Goal: Information Seeking & Learning: Find specific fact

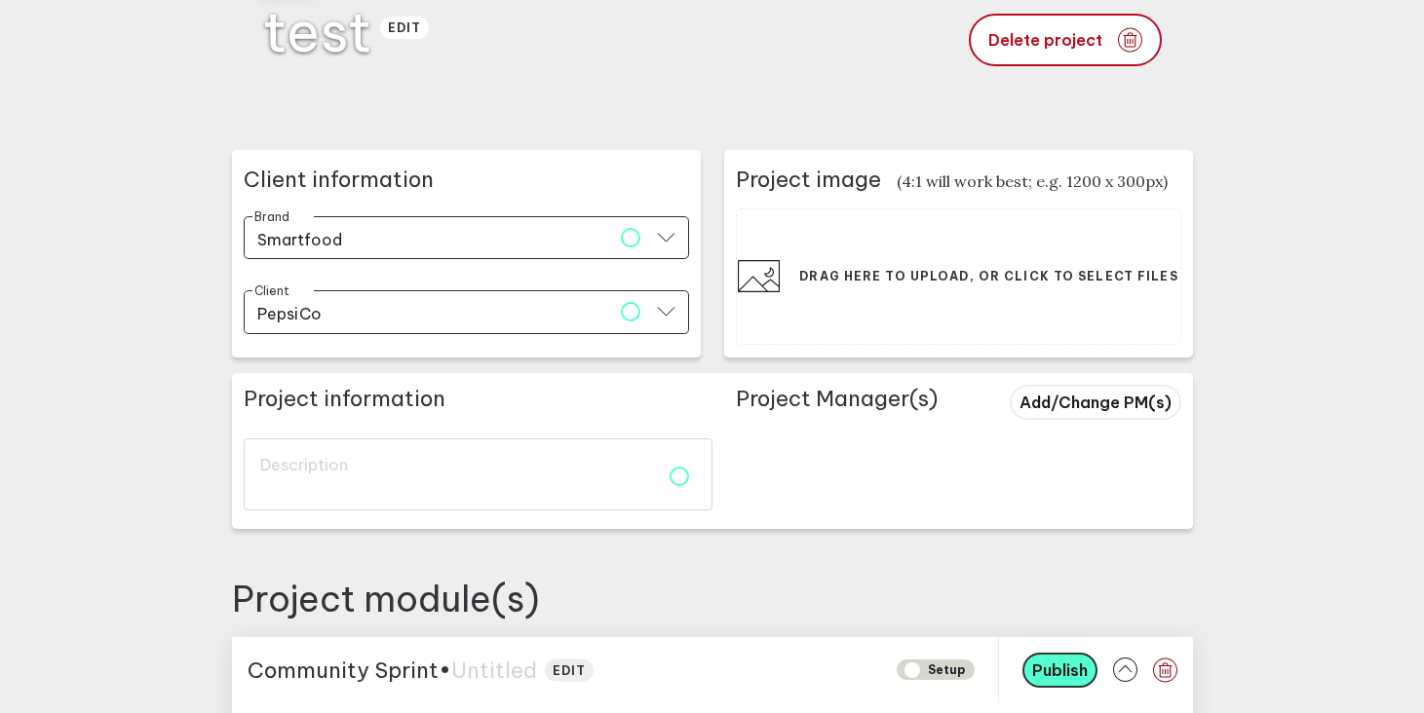
scroll to position [176, 0]
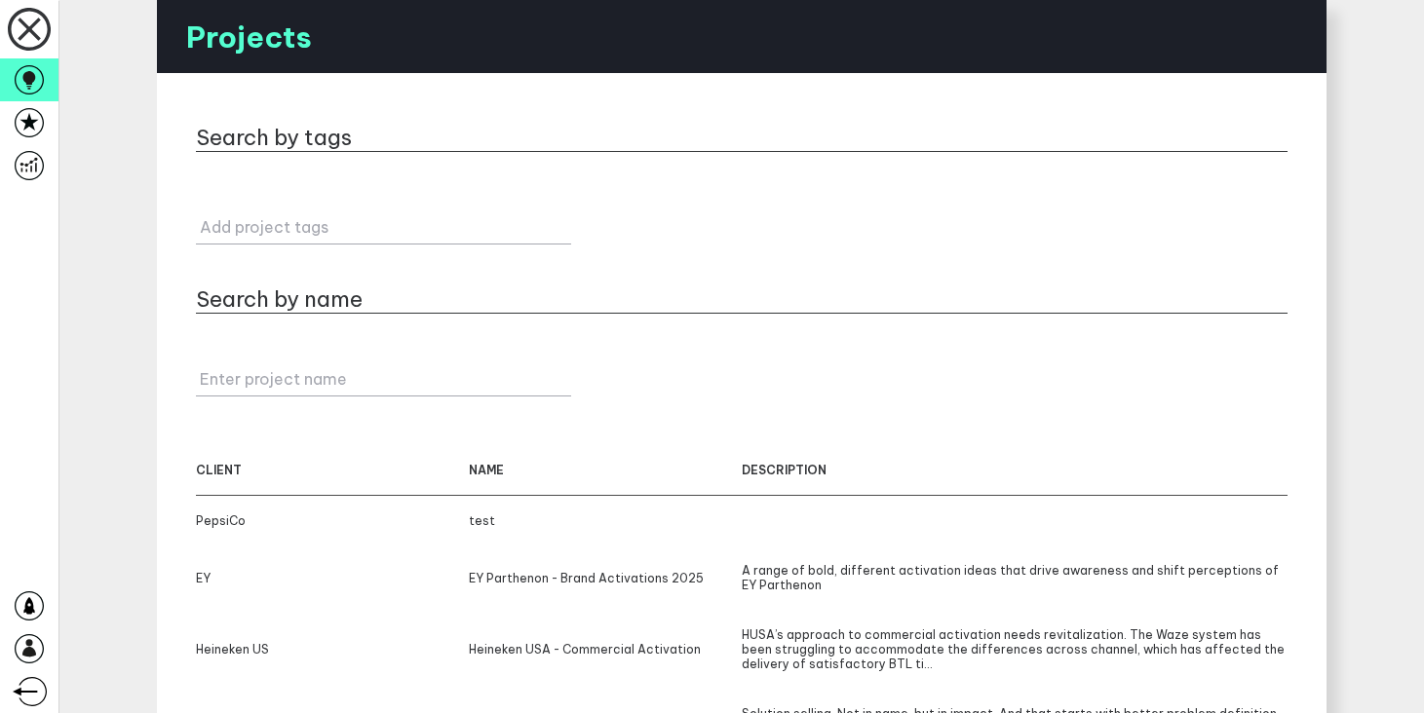
click at [294, 227] on label "Add project tags" at bounding box center [387, 226] width 375 height 19
click at [294, 227] on input "Add project tags" at bounding box center [383, 218] width 375 height 54
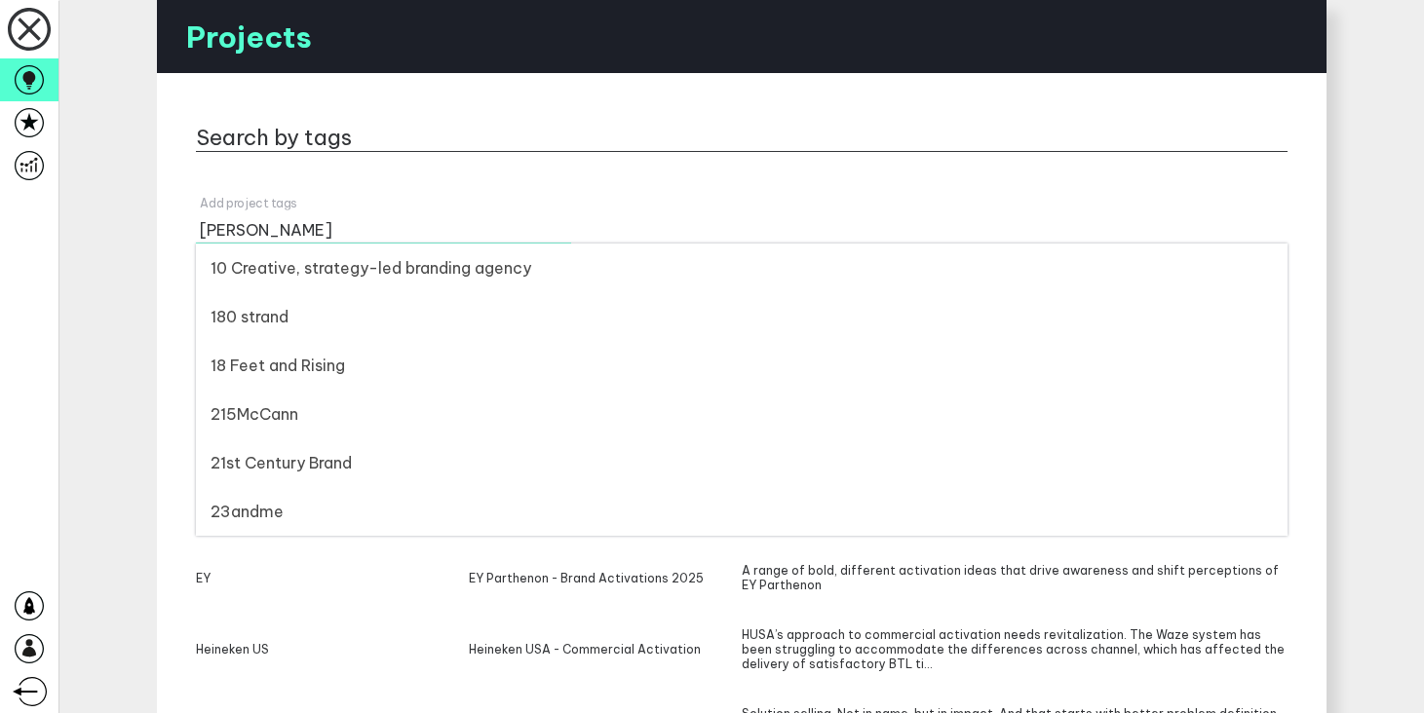
type input "[PERSON_NAME]"
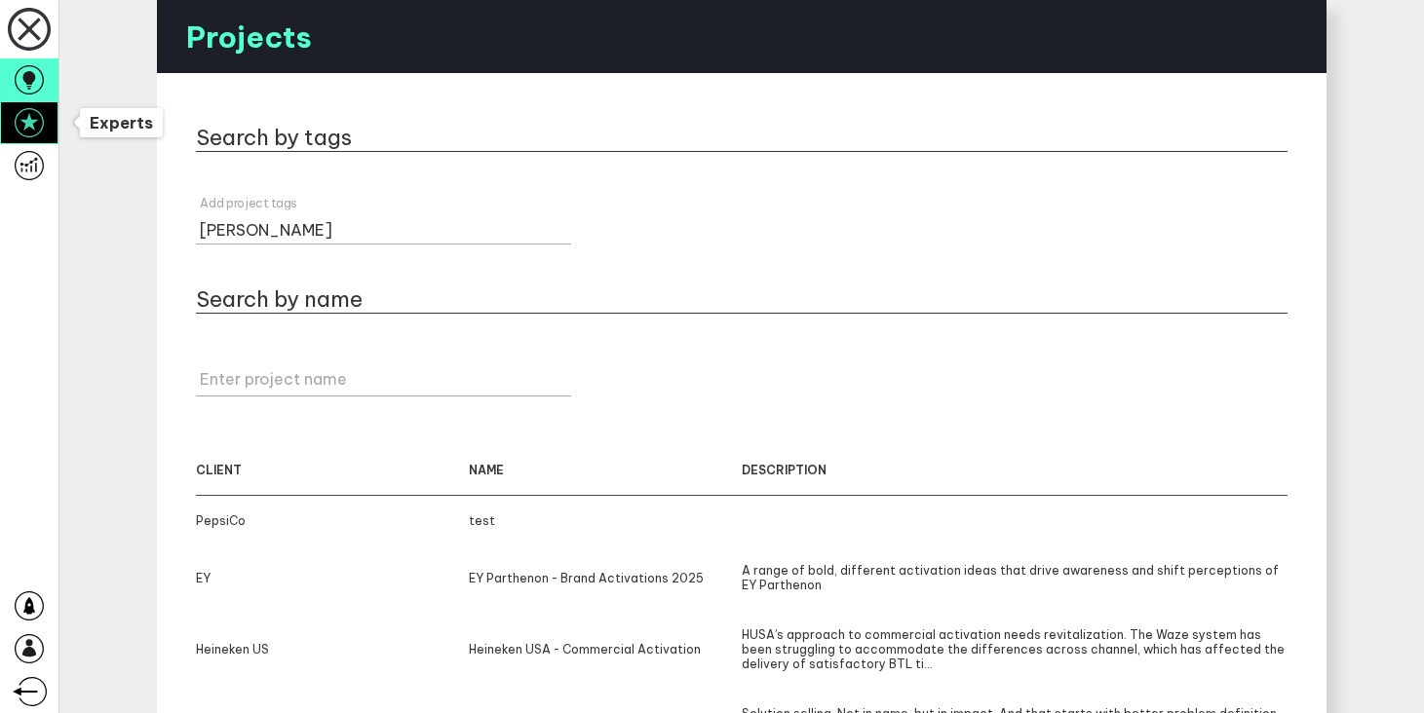
click at [23, 129] on icon at bounding box center [29, 122] width 29 height 29
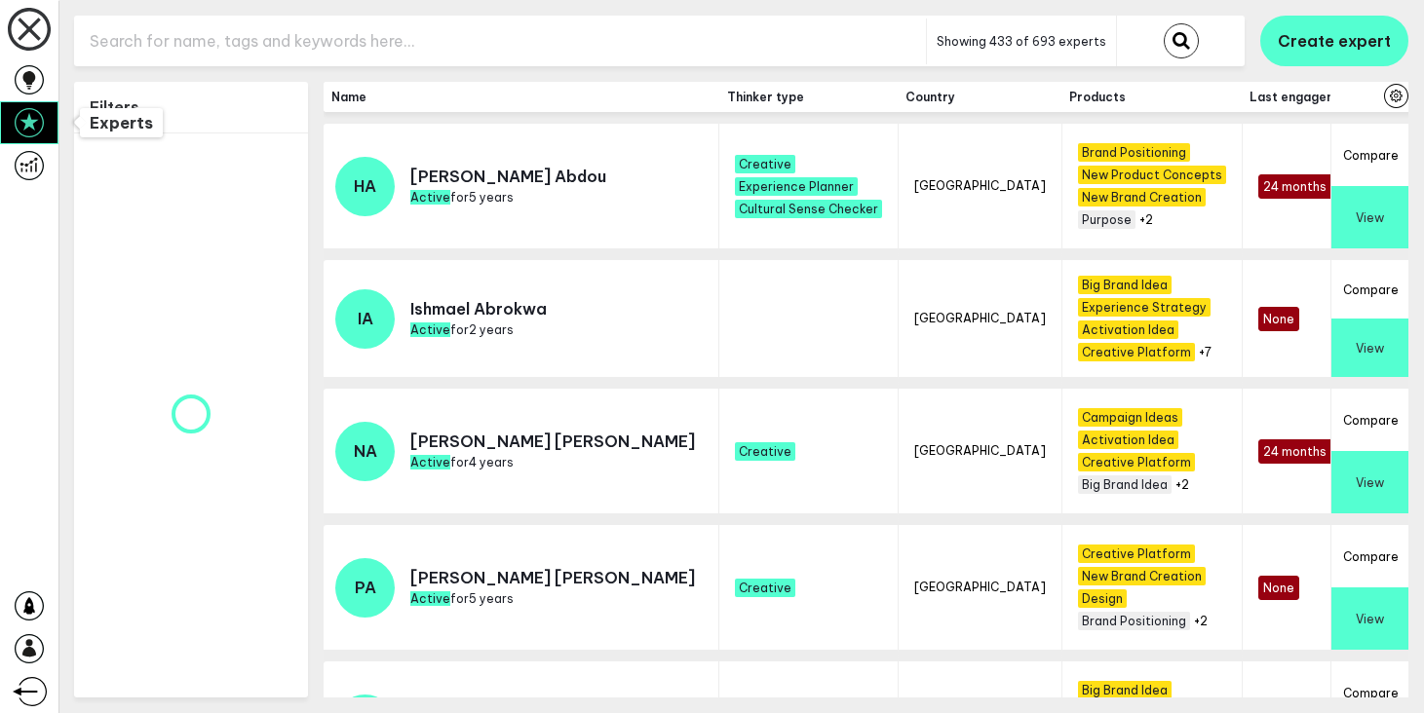
click at [272, 36] on input "text" at bounding box center [500, 42] width 852 height 48
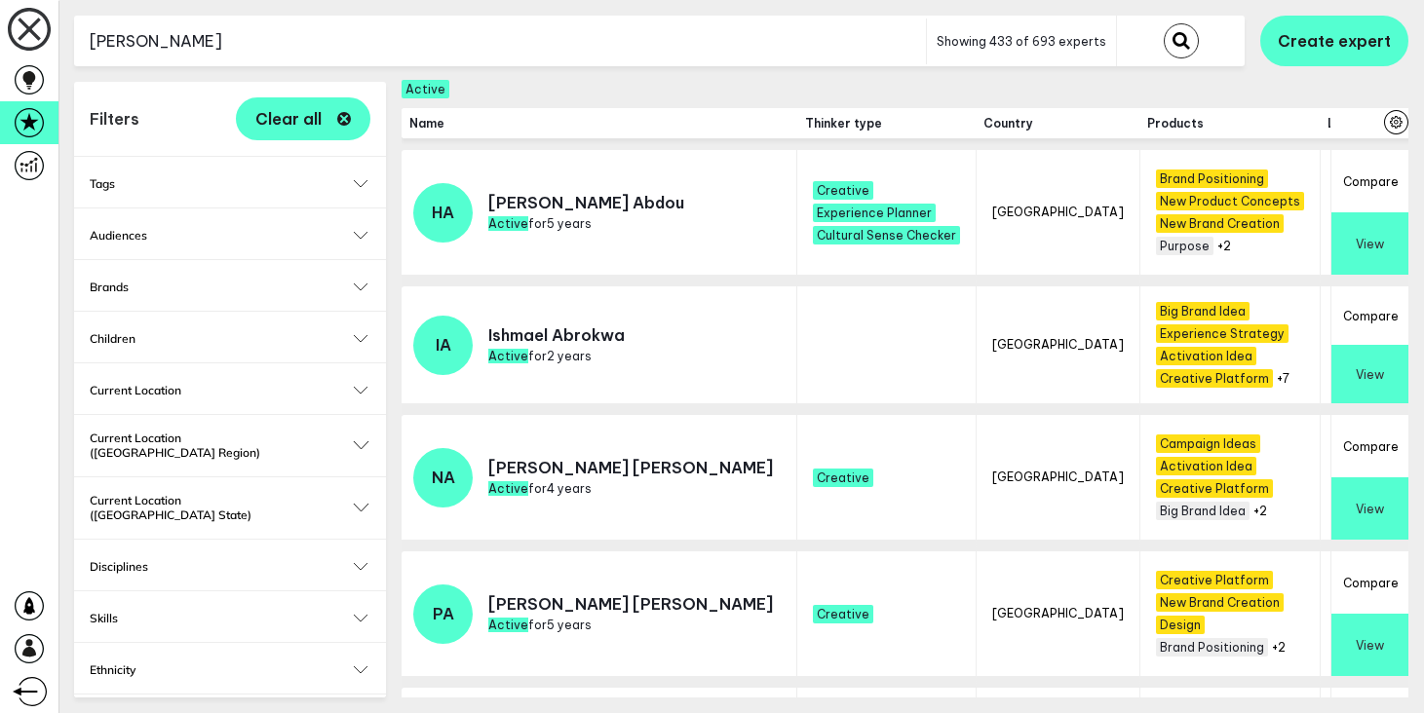
type input "anna"
click at [1164, 23] on button "submit" at bounding box center [1181, 40] width 35 height 35
checkbox input "false"
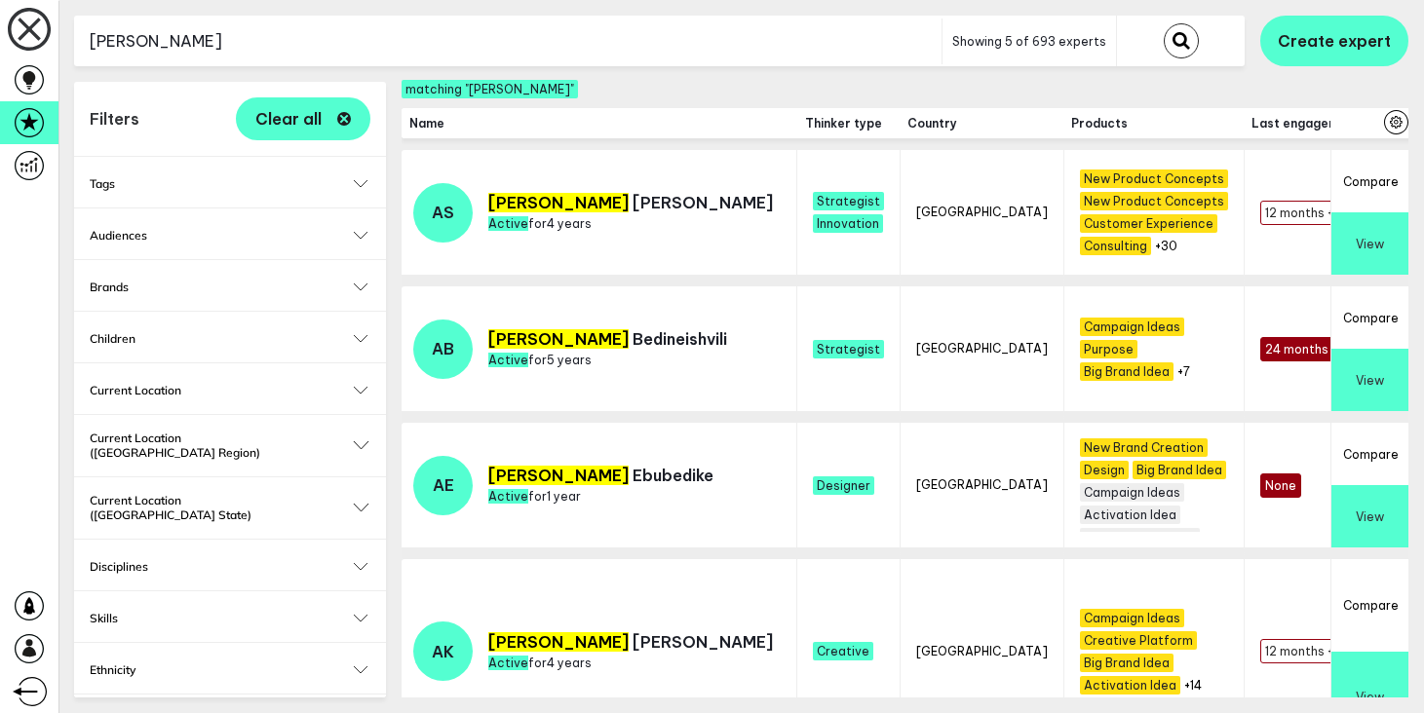
click at [1359, 232] on button "View" at bounding box center [1369, 243] width 77 height 62
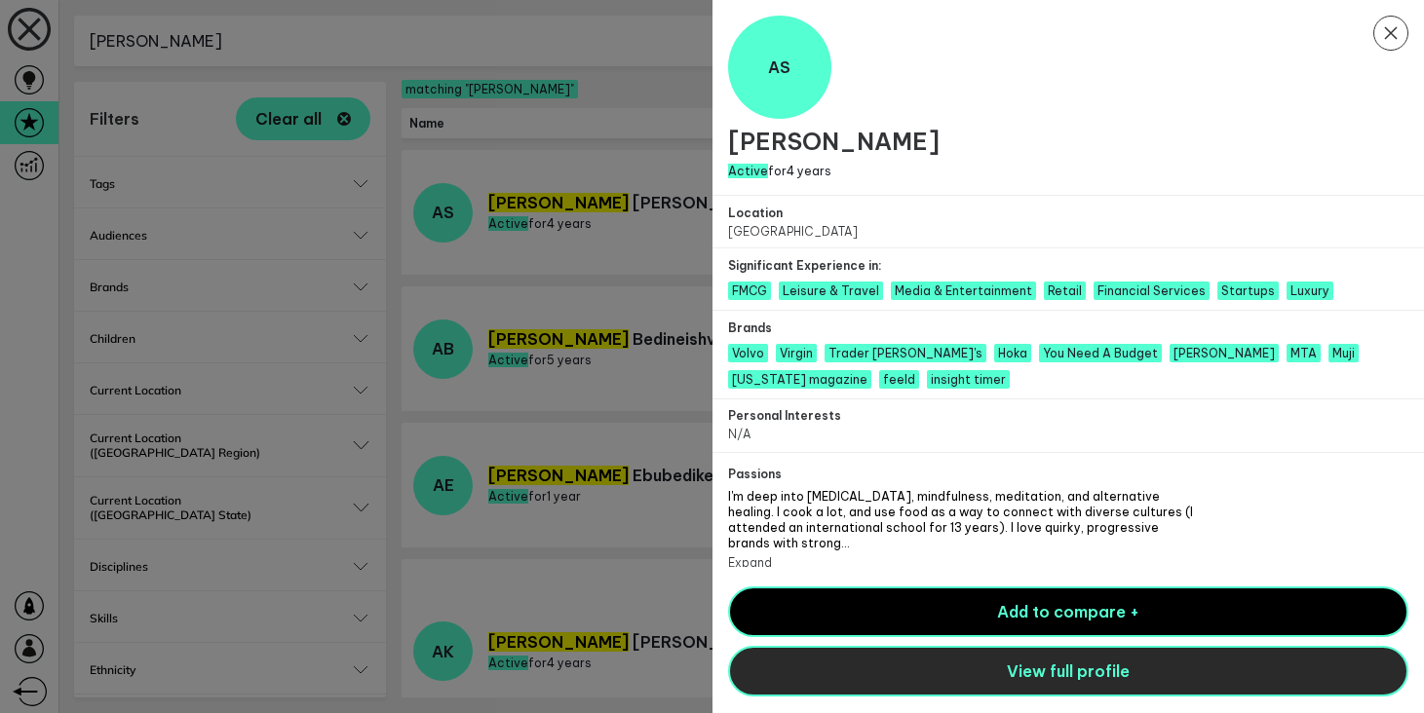
click at [951, 663] on button "View full profile" at bounding box center [1068, 671] width 681 height 51
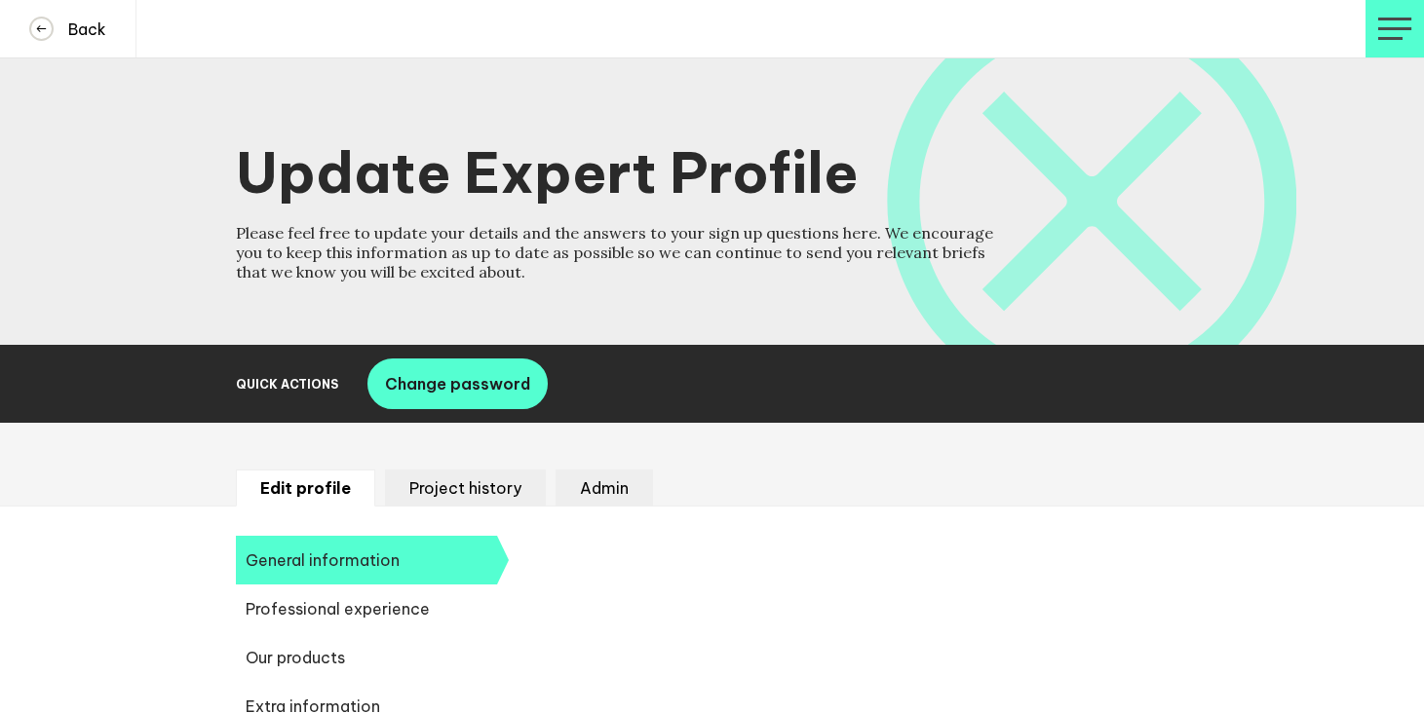
select select "20250"
select select "19085"
select select "14724"
select select "10937"
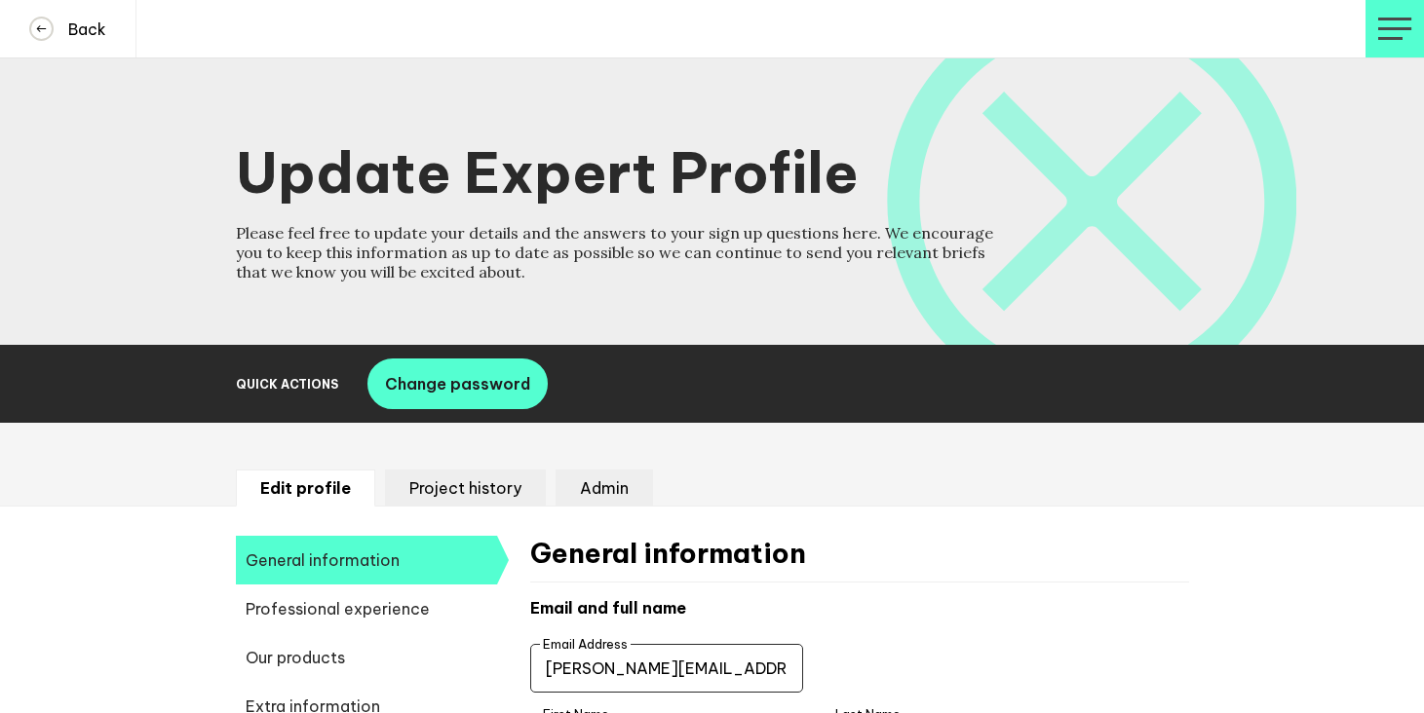
click at [638, 678] on input "anna@annaschneidermayerson.com" at bounding box center [666, 668] width 273 height 49
click at [41, 37] on icon at bounding box center [41, 29] width 20 height 20
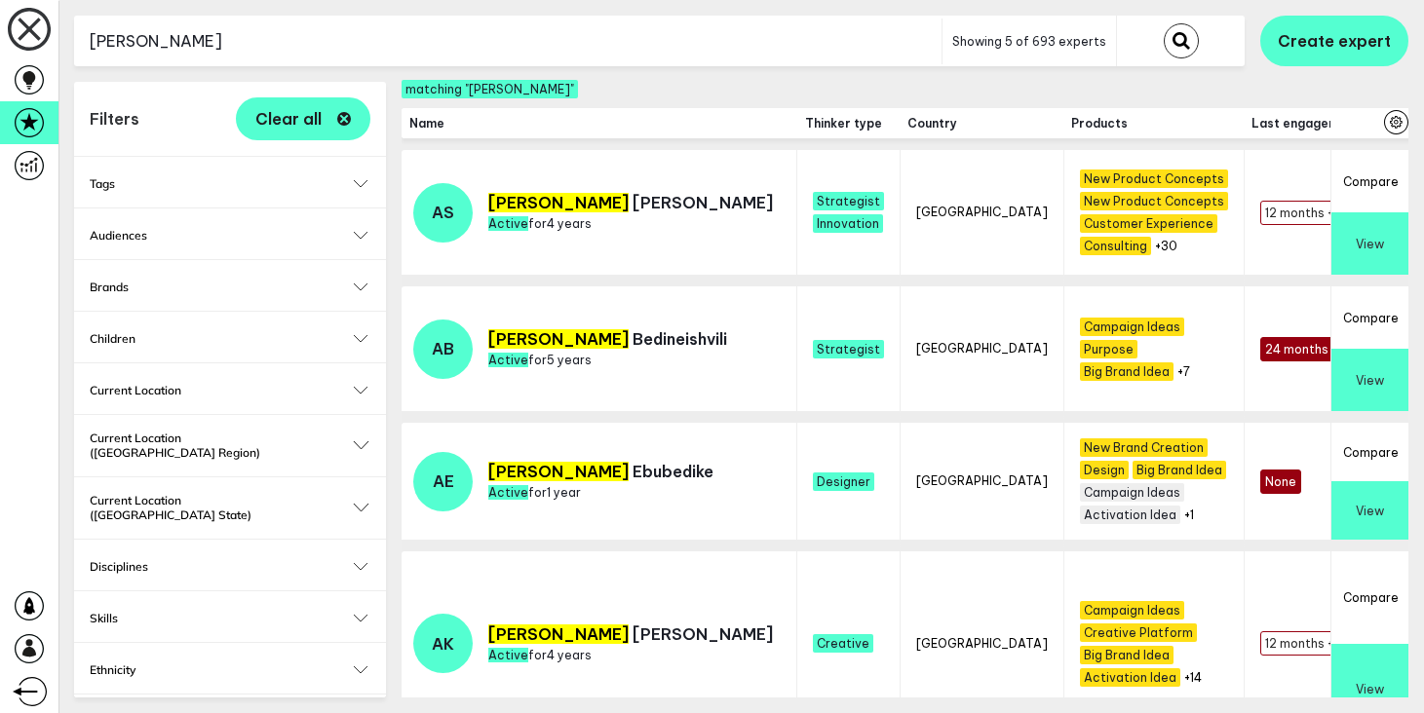
click at [163, 33] on input "[PERSON_NAME]" at bounding box center [507, 42] width 867 height 48
click at [163, 33] on input "anna" at bounding box center [507, 42] width 867 height 48
type input "lianna"
click at [1164, 23] on button "submit" at bounding box center [1181, 40] width 35 height 35
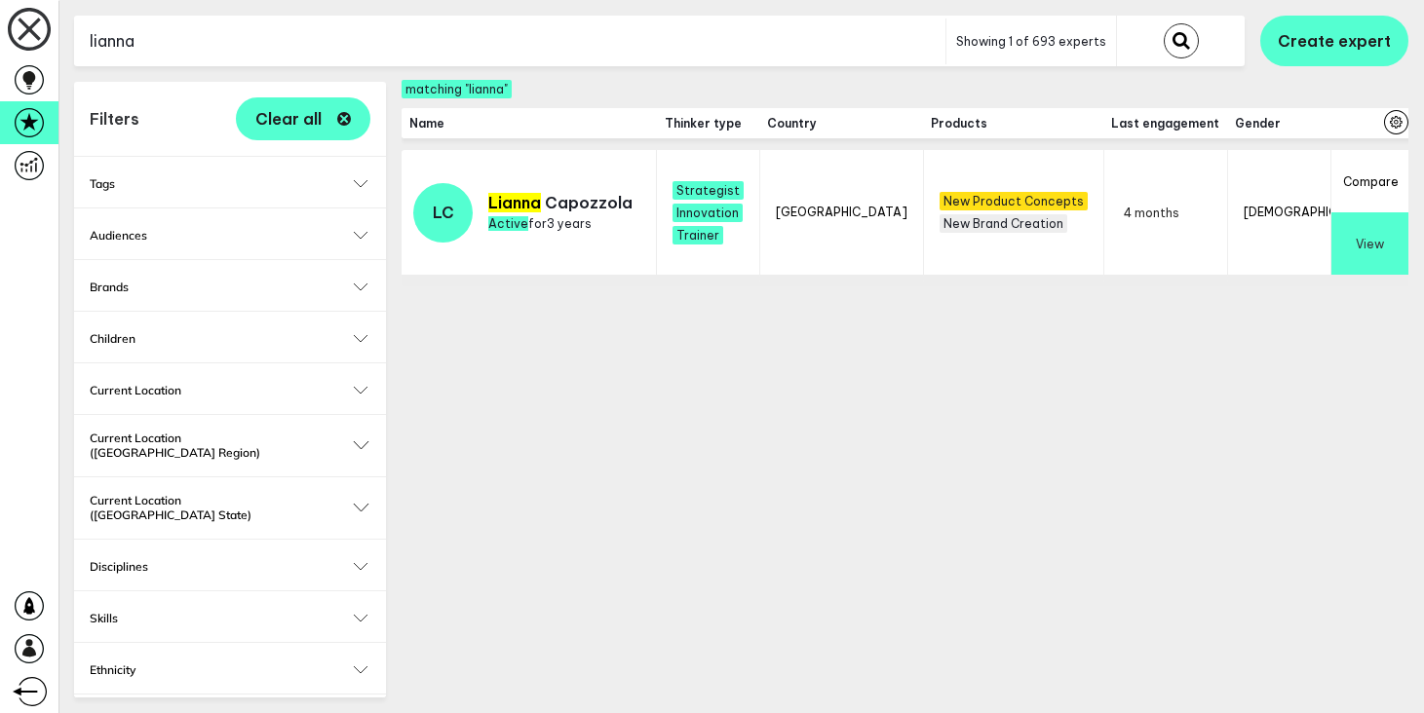
click at [1362, 245] on button "View" at bounding box center [1369, 243] width 77 height 62
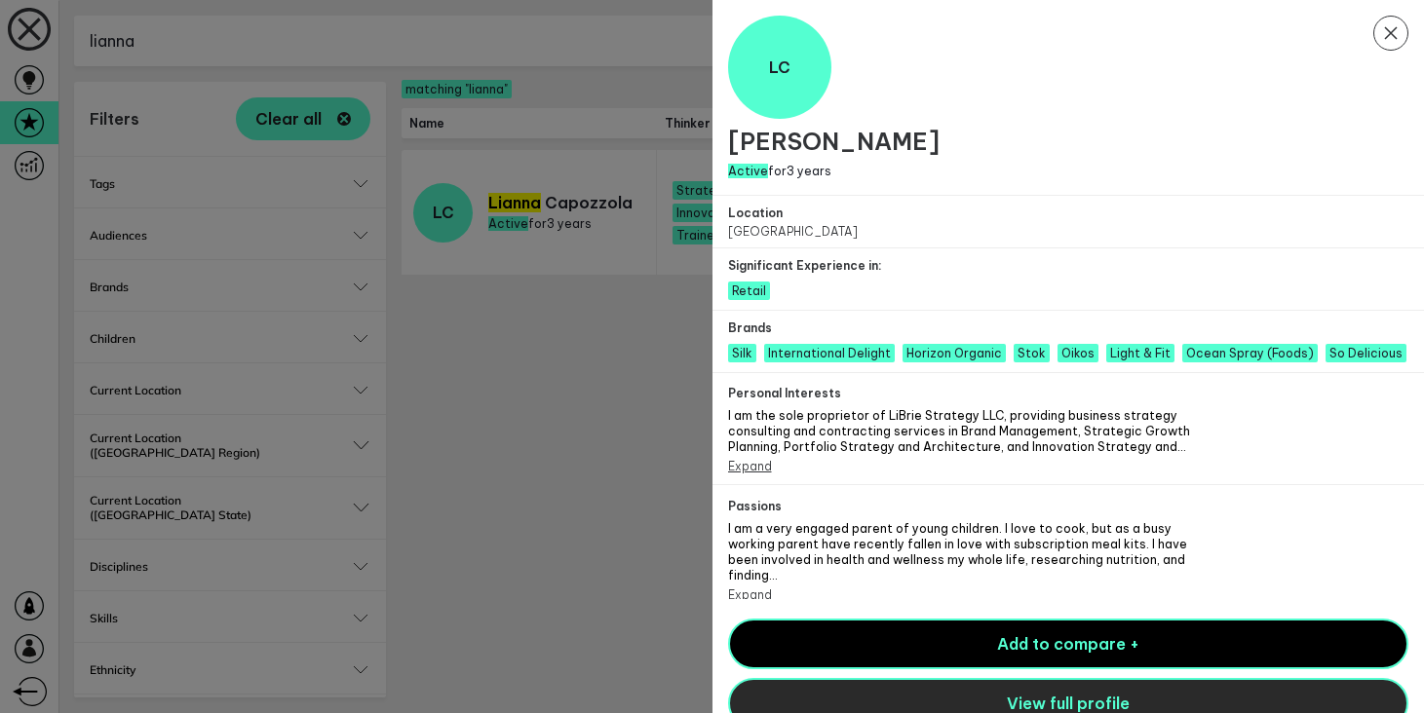
click at [1170, 698] on button "View full profile" at bounding box center [1068, 703] width 681 height 51
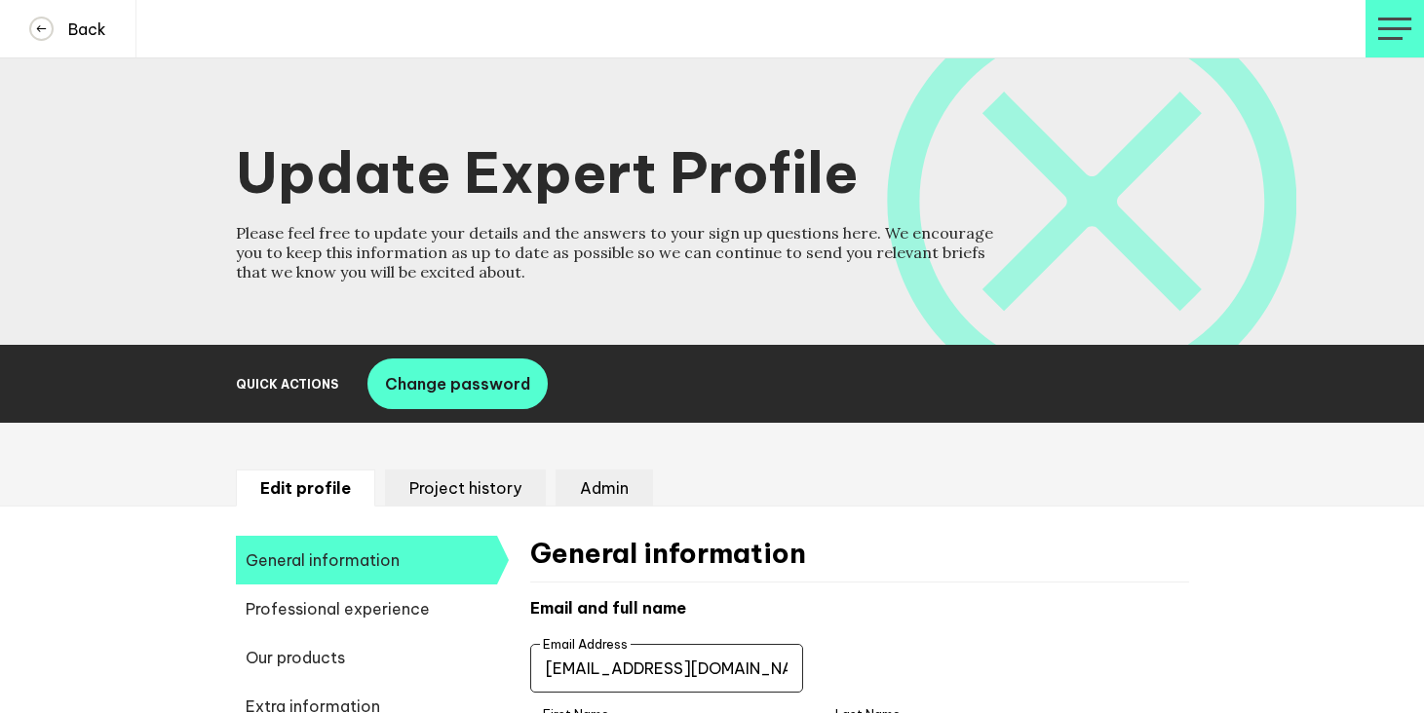
select select "20252"
select select "19085"
select select "14724"
select select "17601"
select select "14666"
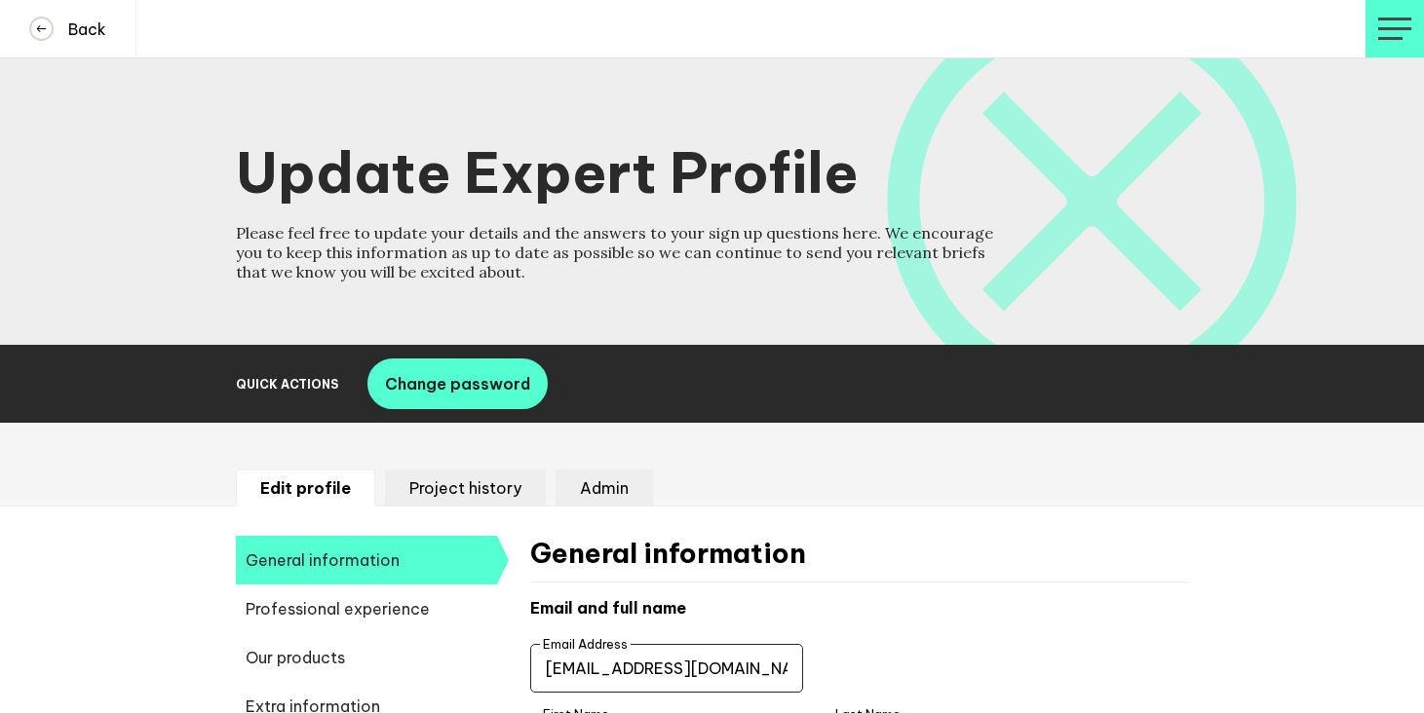
click at [659, 675] on input "Lianna@LiBrieStrategy.com" at bounding box center [666, 668] width 273 height 49
click at [72, 29] on h4 "Back" at bounding box center [80, 28] width 53 height 19
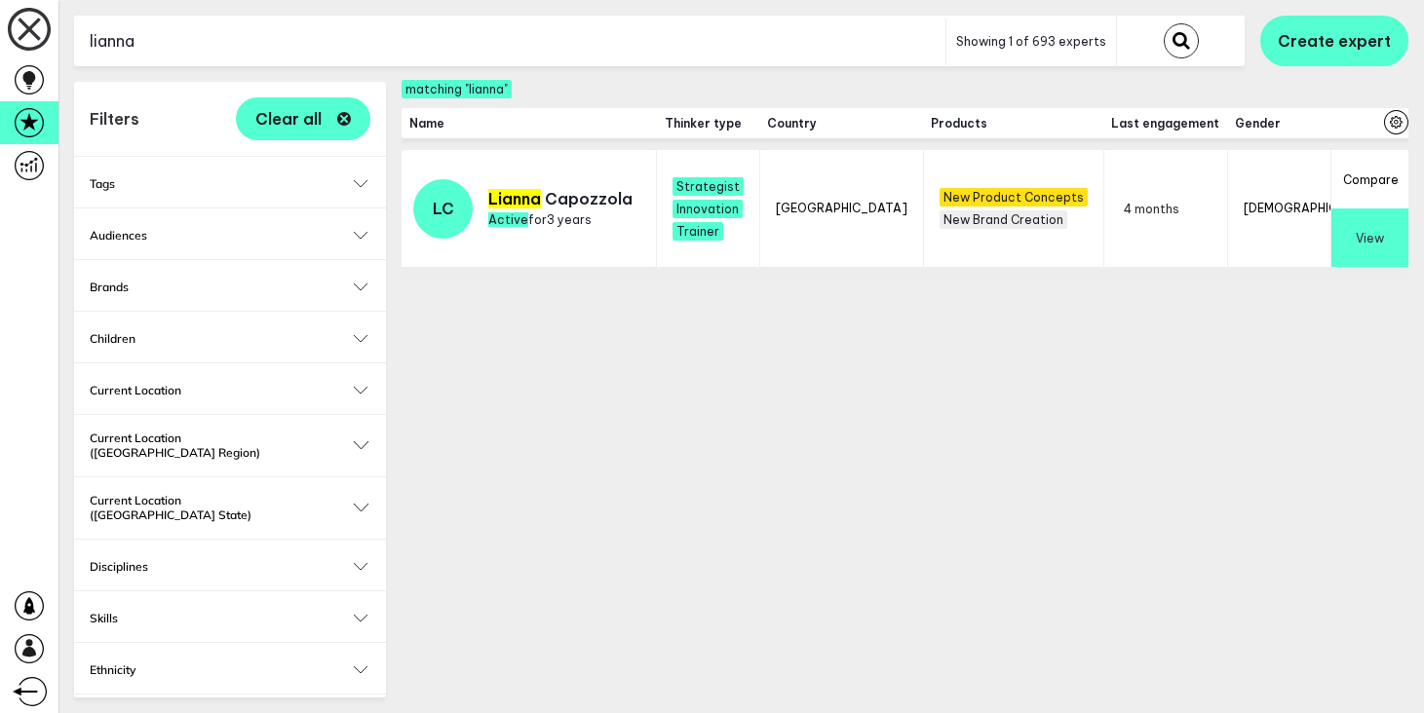
click at [383, 46] on input "lianna" at bounding box center [509, 42] width 871 height 48
type input "charlotte"
click at [1164, 23] on button "submit" at bounding box center [1181, 40] width 35 height 35
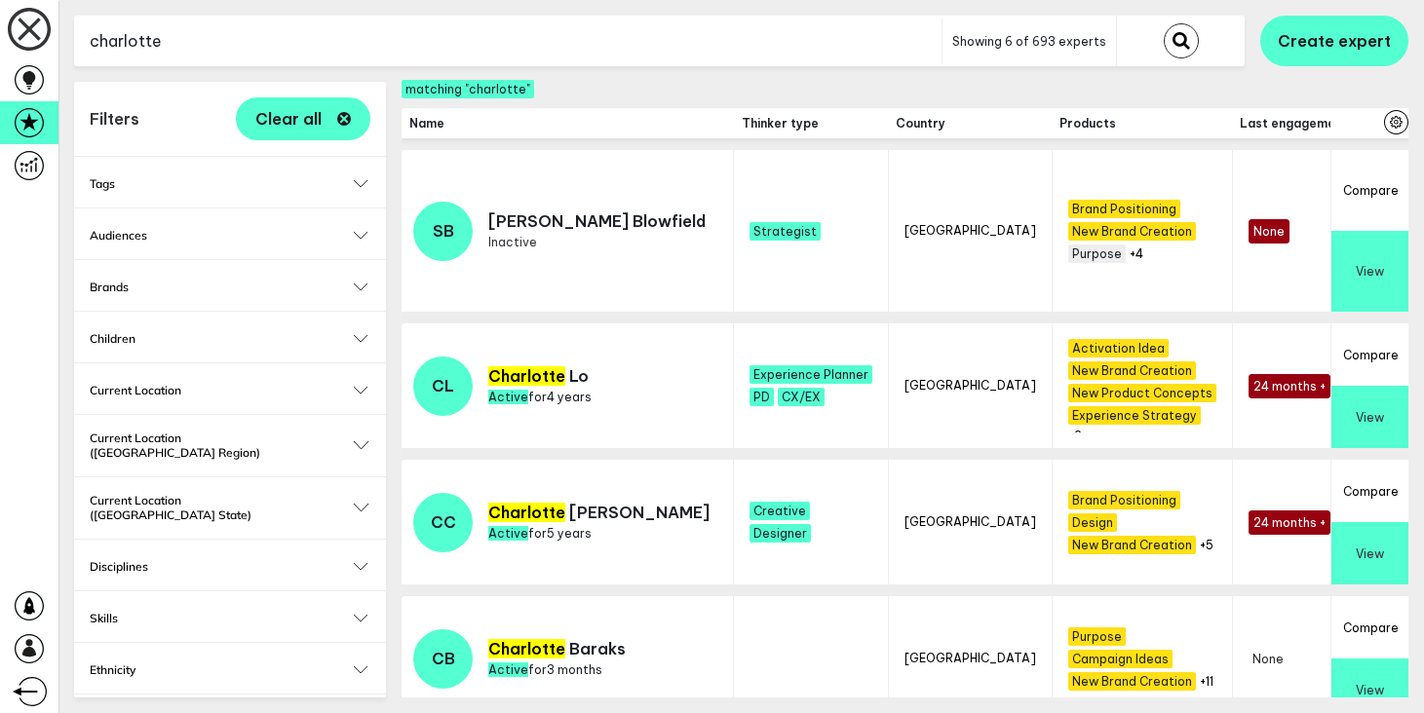
click at [1381, 550] on button "View" at bounding box center [1369, 553] width 77 height 62
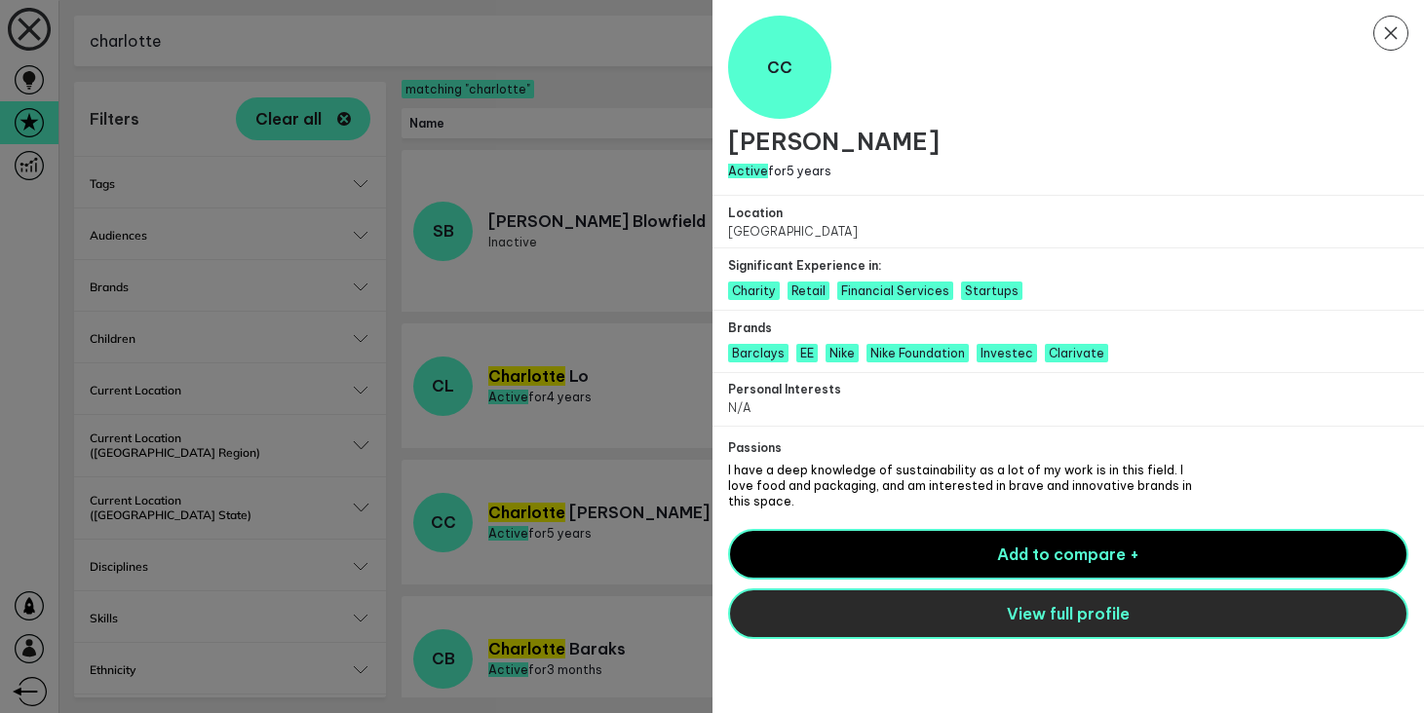
click at [1032, 628] on button "View full profile" at bounding box center [1068, 614] width 681 height 51
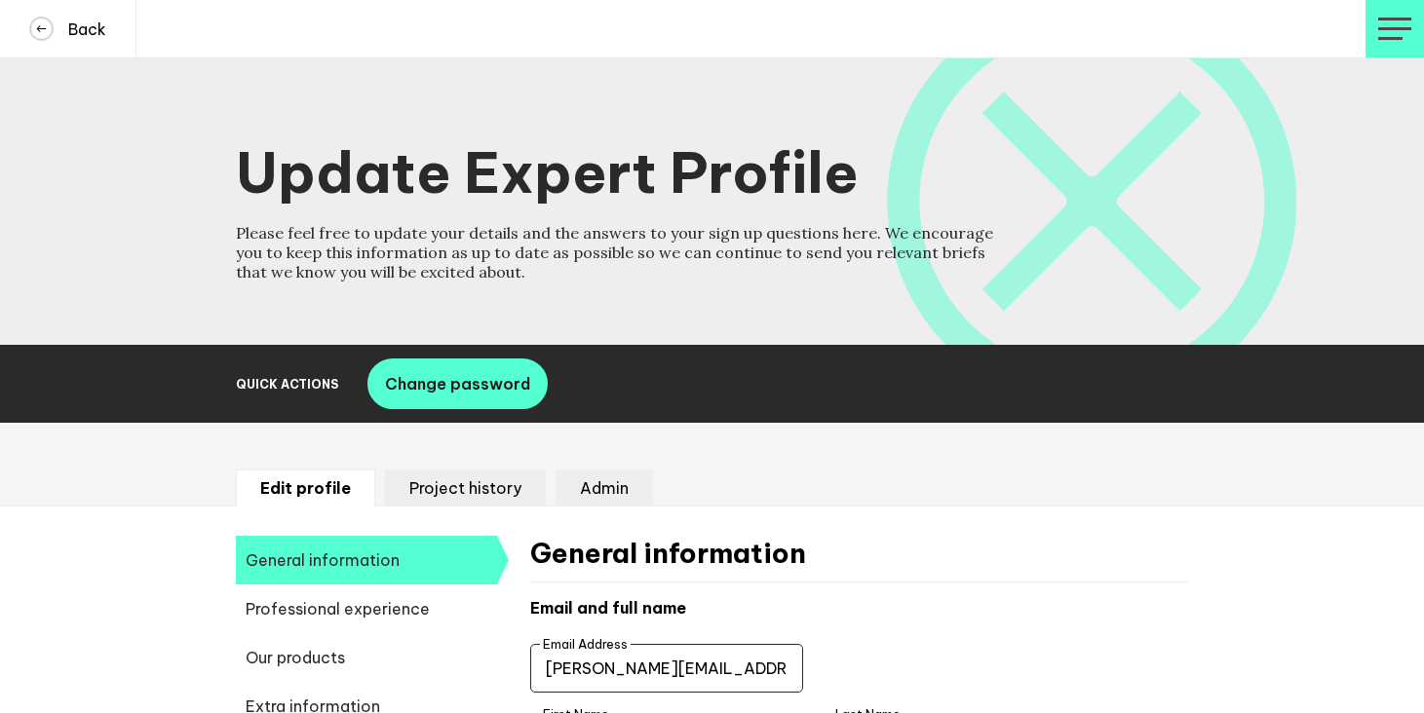
select select "19092"
select select "20252"
select select "19088"
select select "14666"
select select "17585"
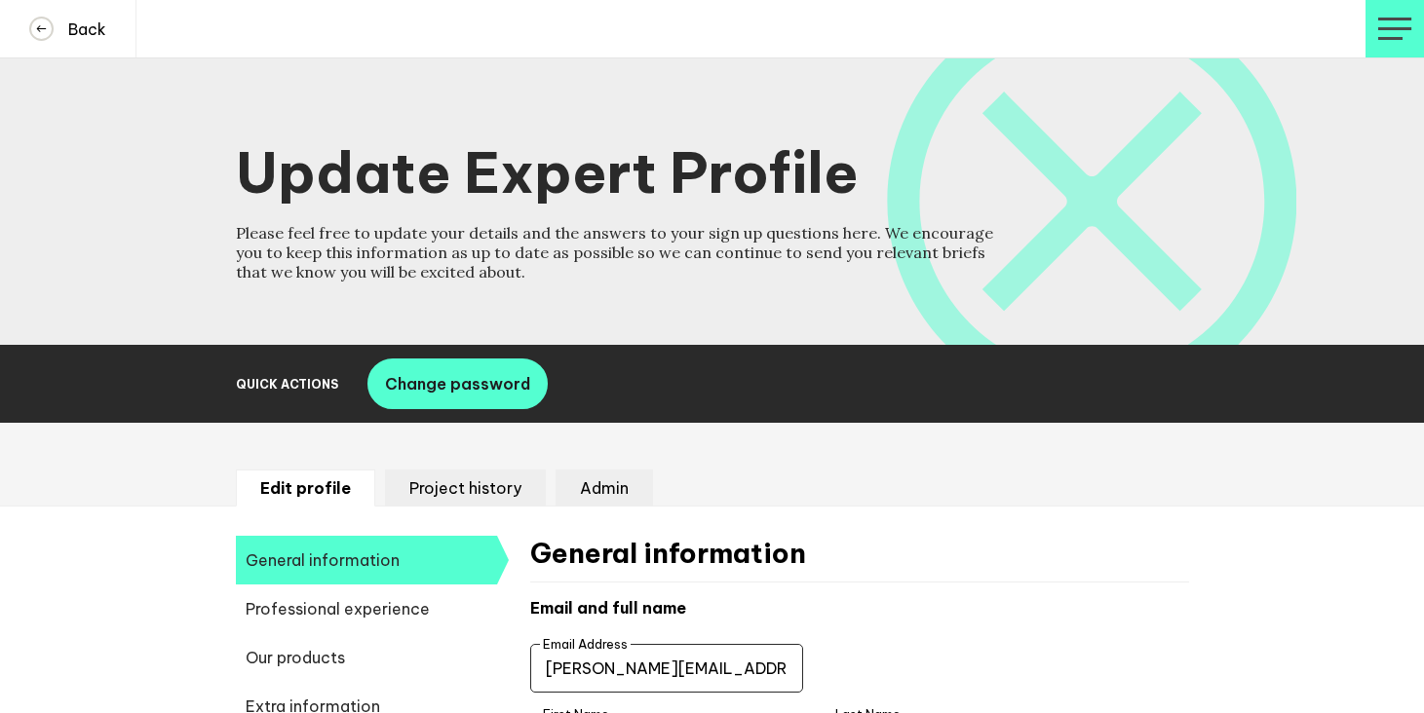
click at [615, 665] on input "[PERSON_NAME][EMAIL_ADDRESS][DOMAIN_NAME]" at bounding box center [666, 668] width 273 height 49
